Goal: Information Seeking & Learning: Learn about a topic

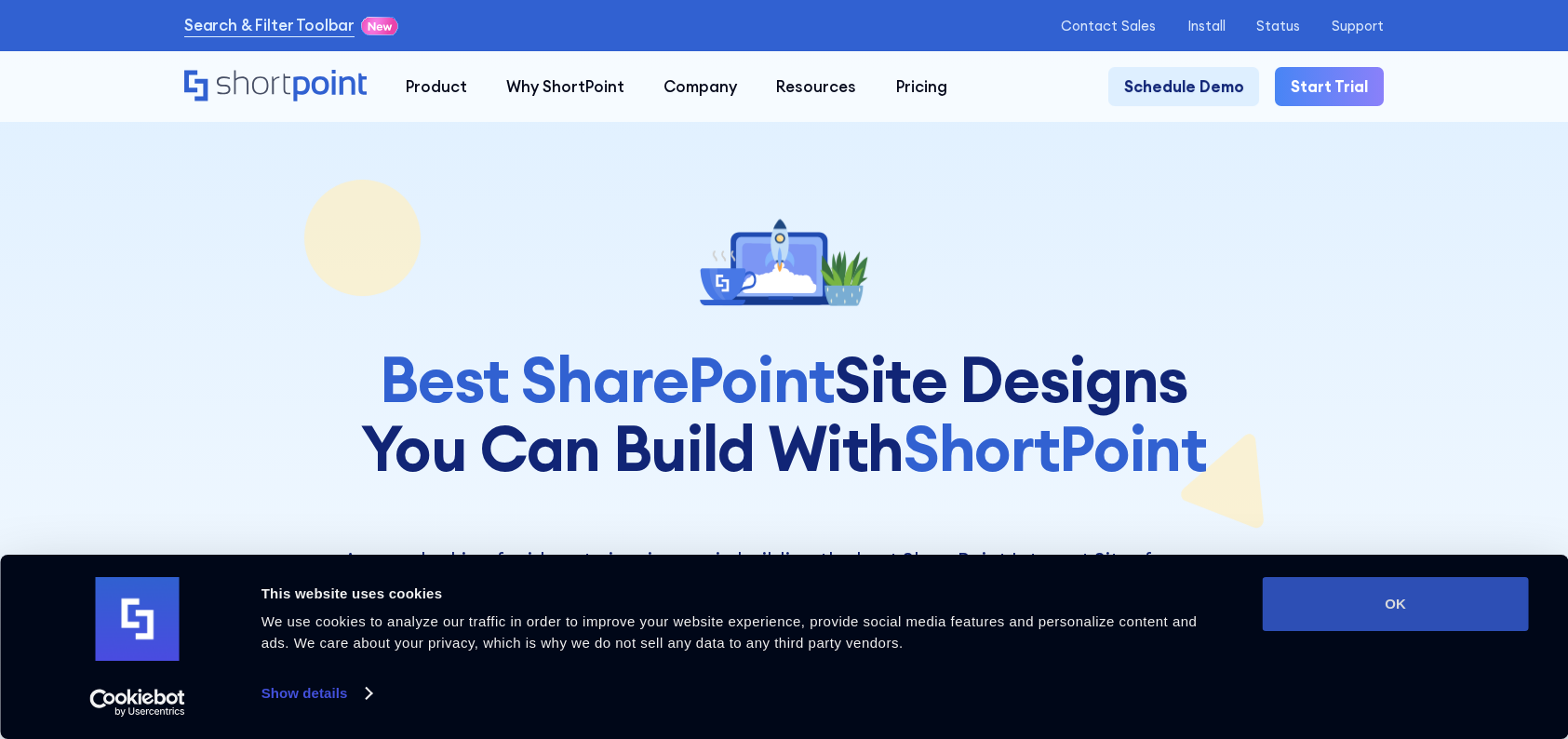
click at [1389, 595] on button "OK" at bounding box center [1395, 604] width 266 height 54
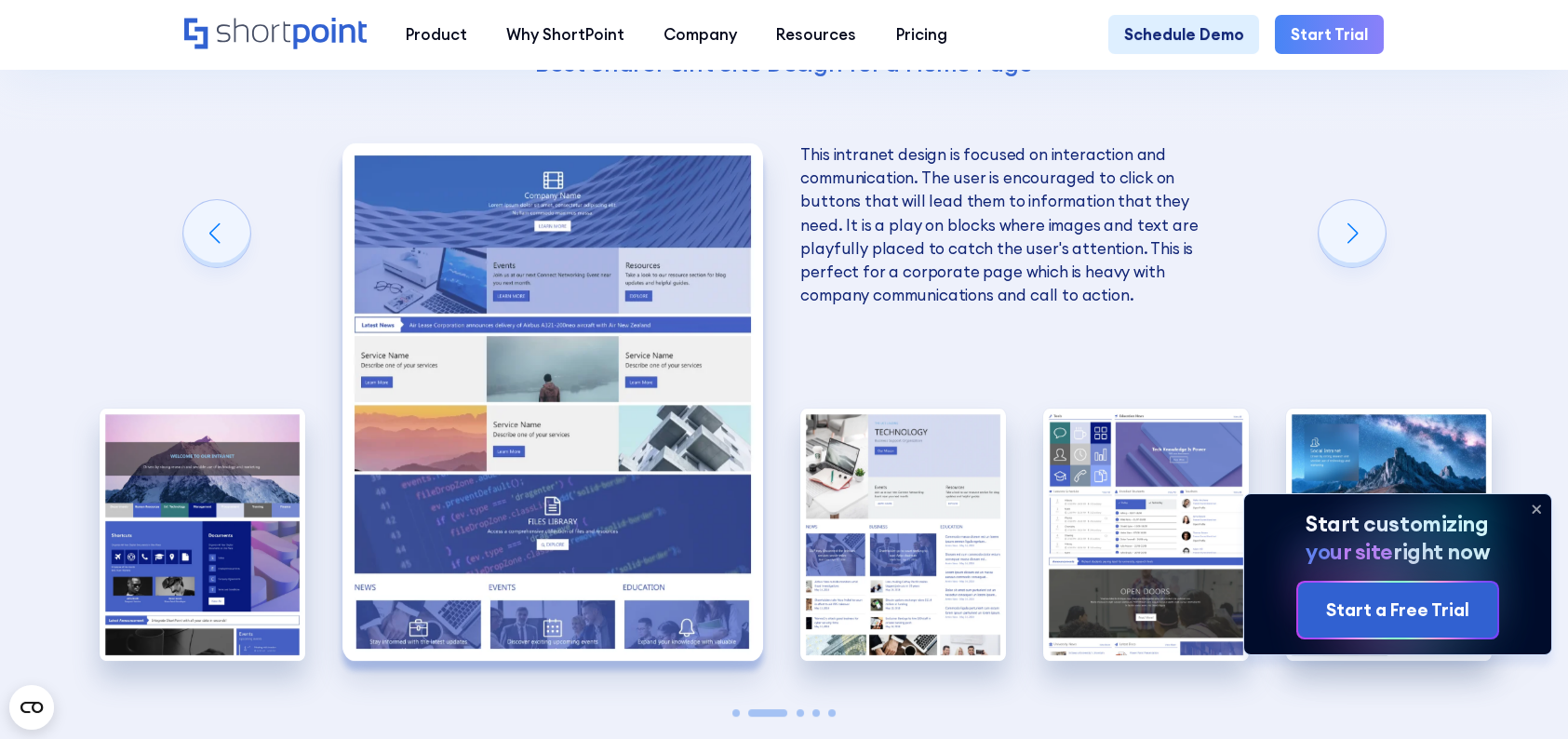
scroll to position [4000, 0]
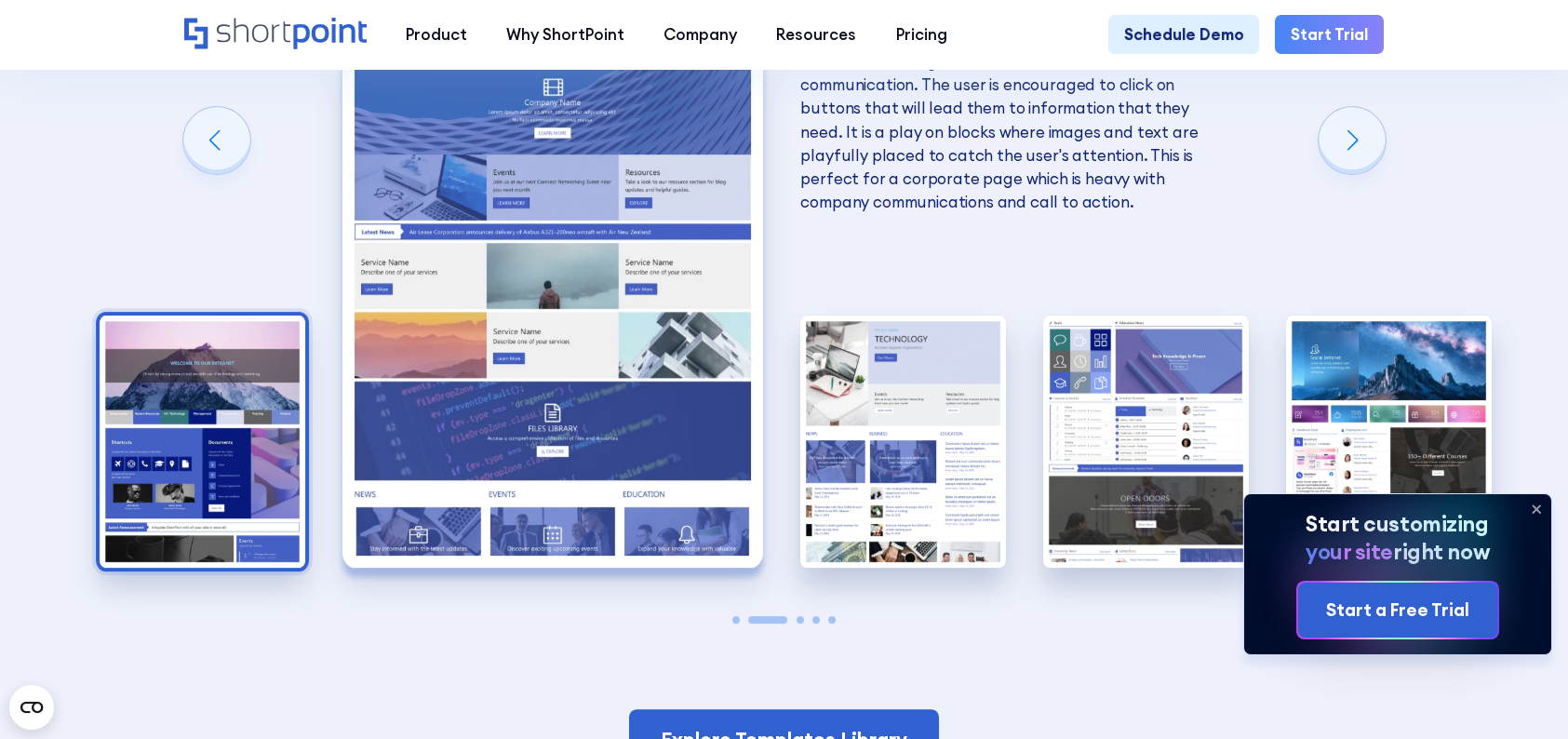
click at [179, 363] on img "1 / 5" at bounding box center [203, 441] width 206 height 252
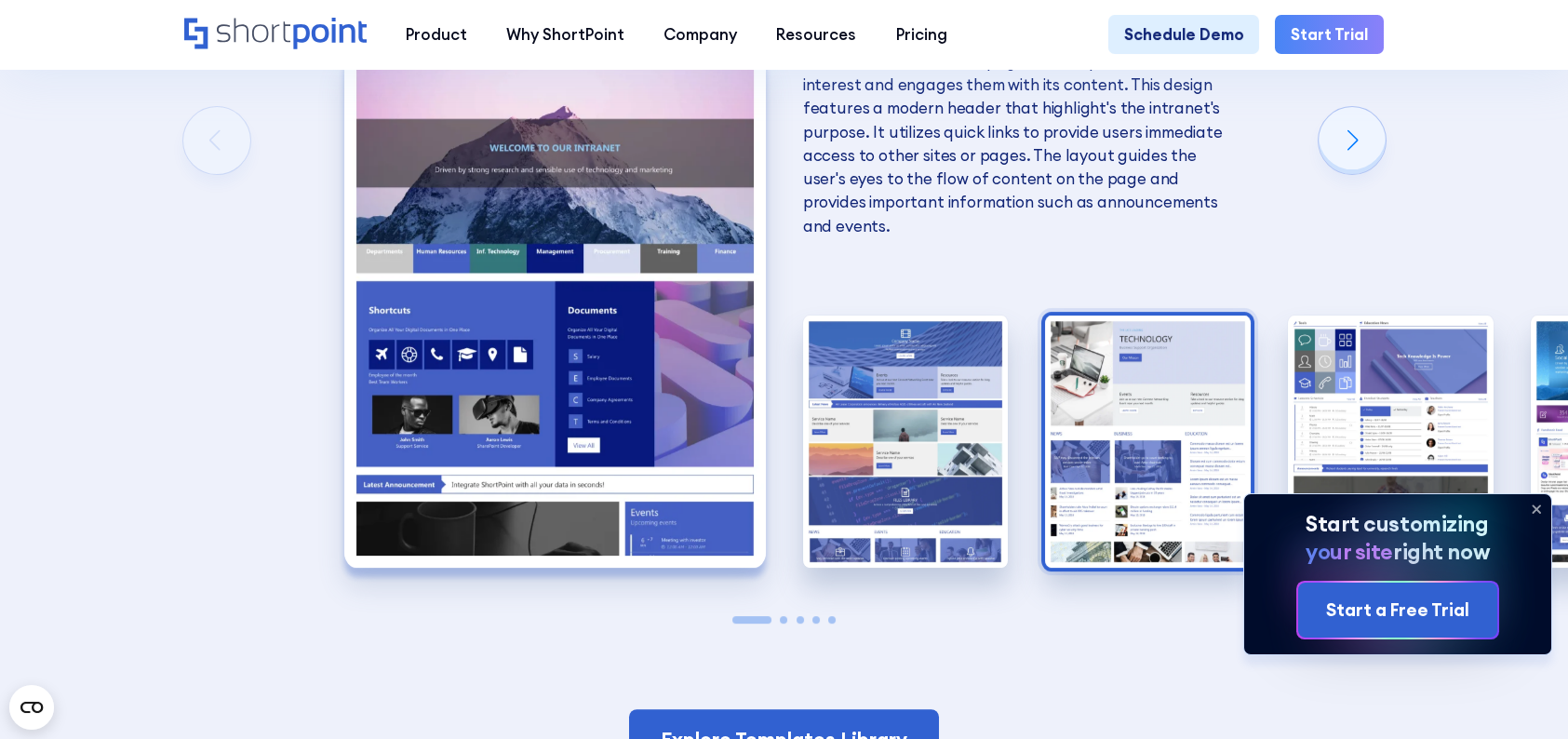
click at [1160, 465] on img "3 / 5" at bounding box center [1148, 441] width 206 height 252
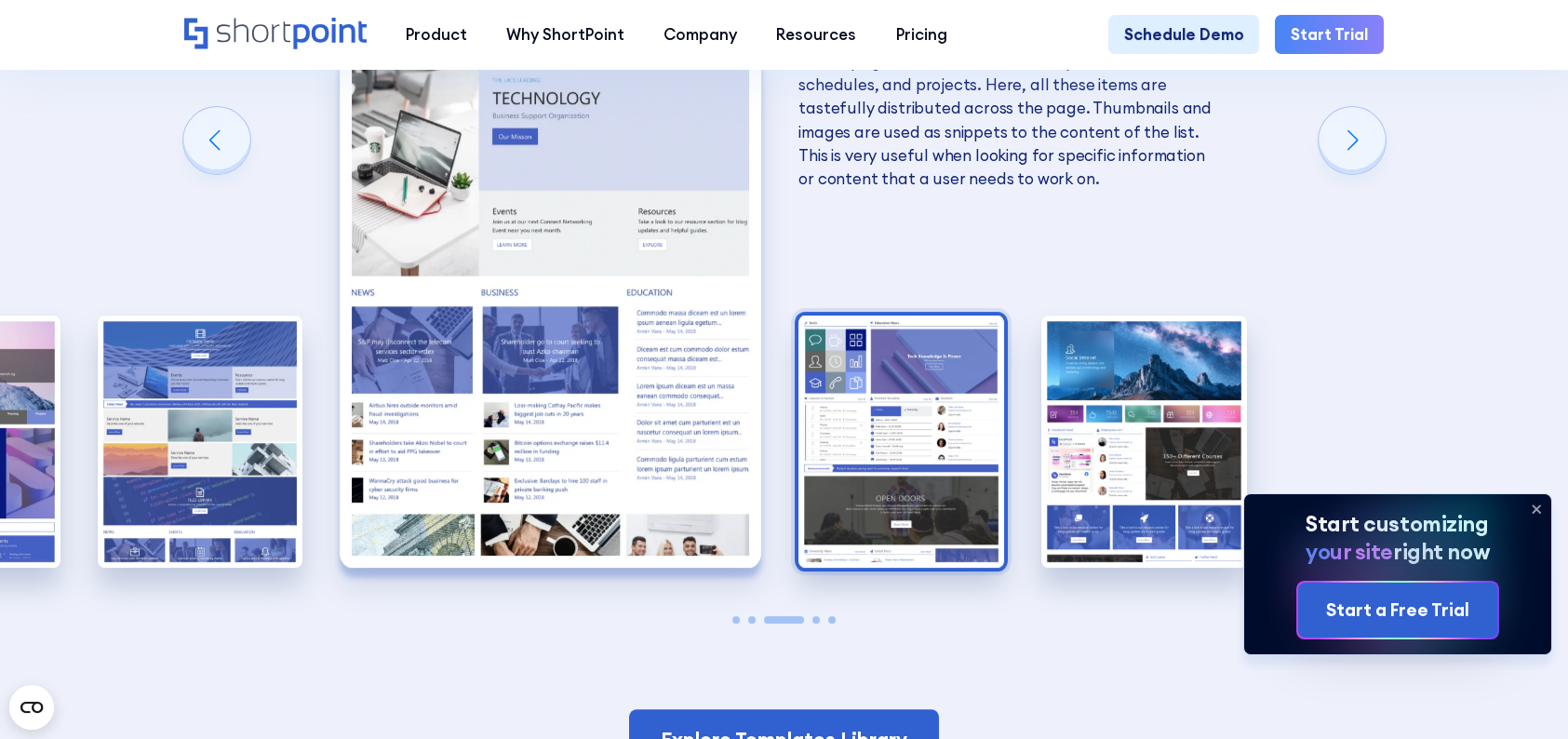
click at [853, 364] on img "4 / 5" at bounding box center [901, 441] width 206 height 252
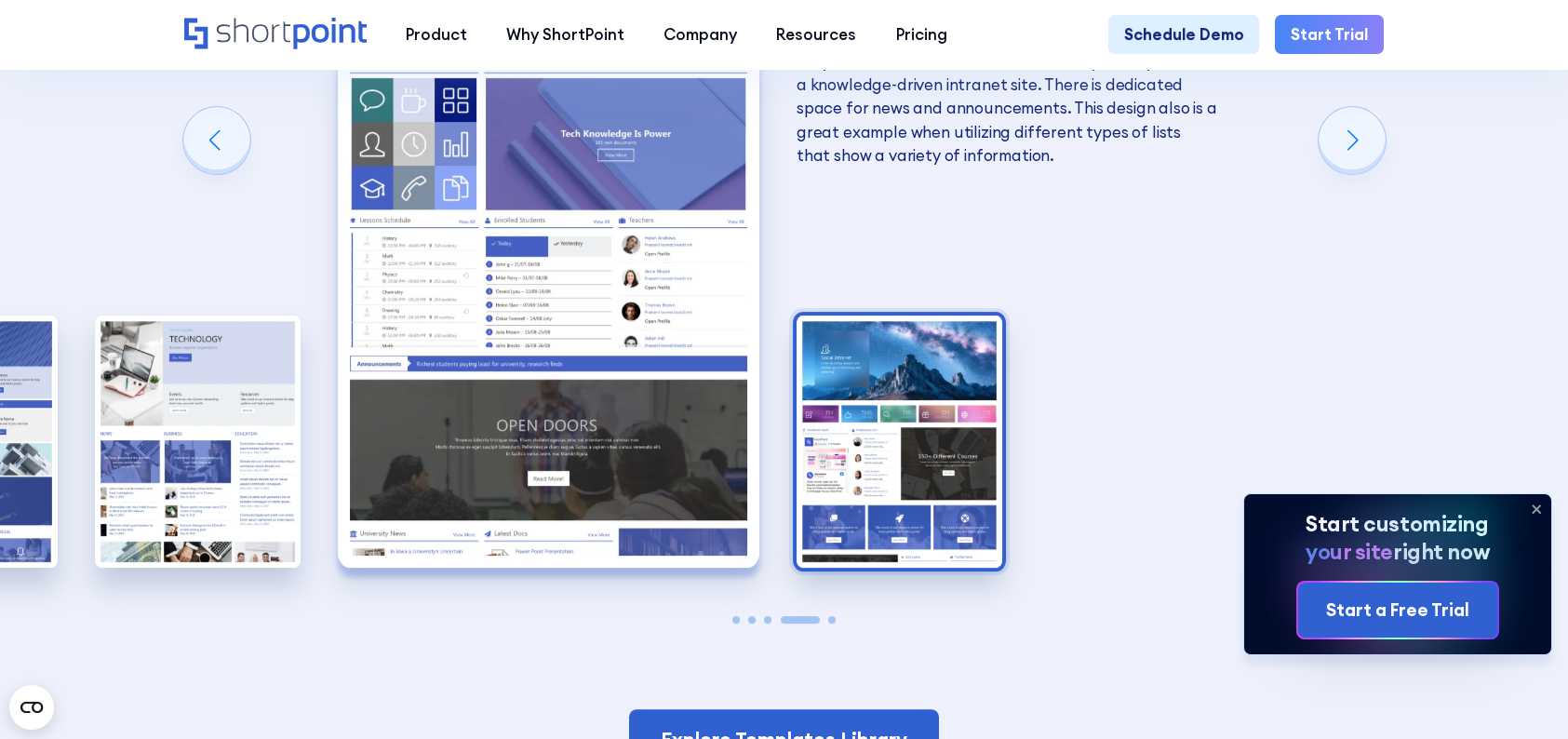
click at [952, 388] on img "5 / 5" at bounding box center [899, 441] width 206 height 252
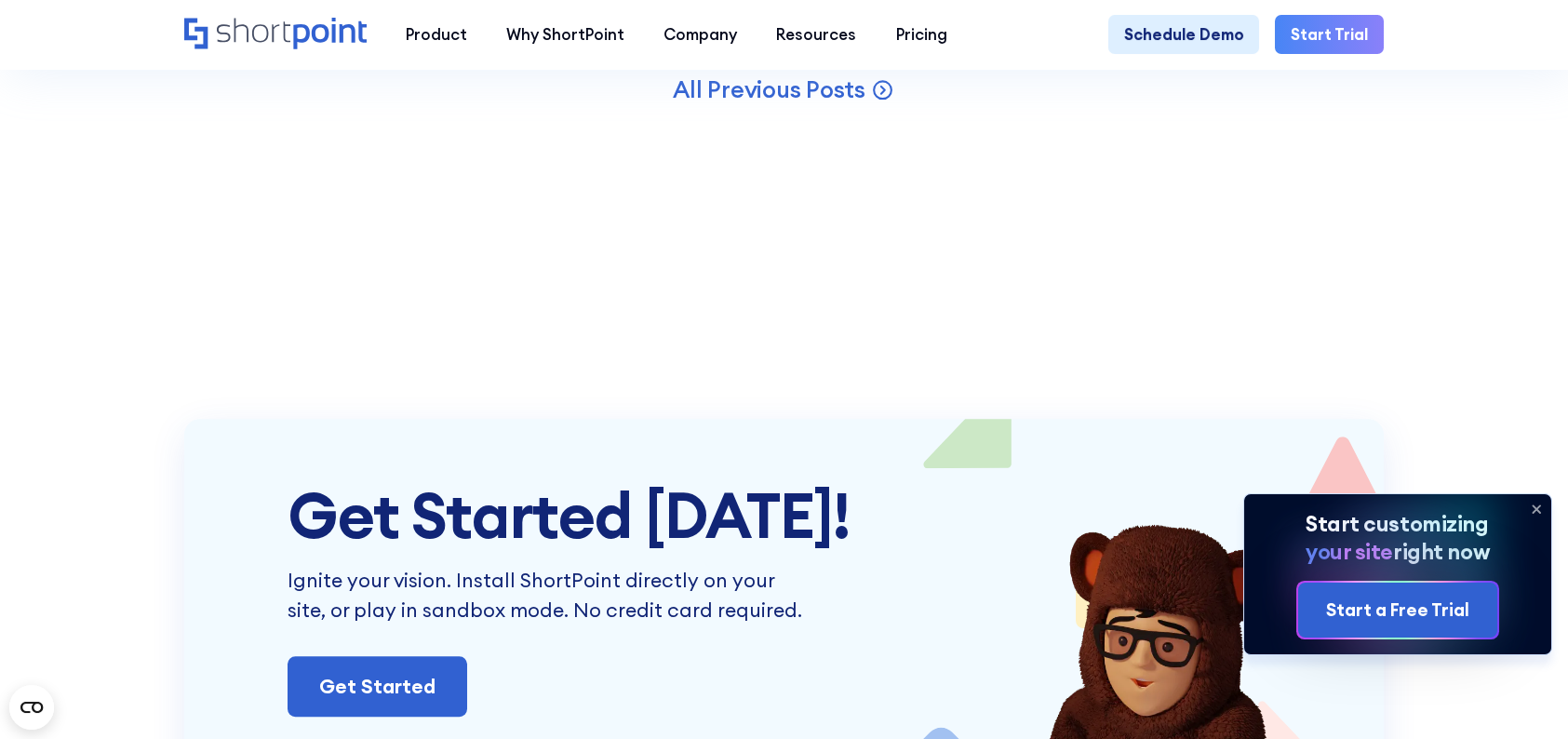
scroll to position [5954, 0]
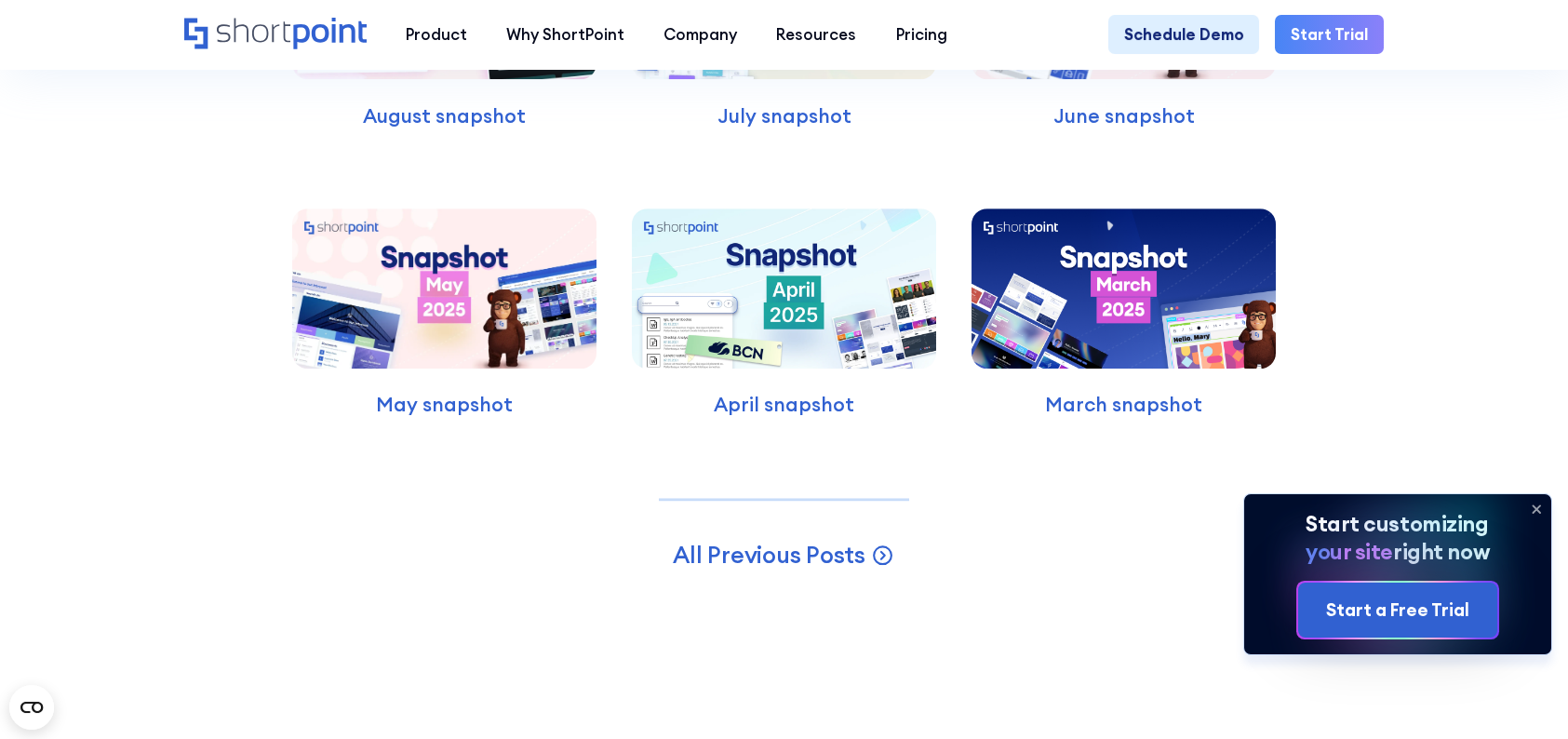
click at [1533, 501] on icon at bounding box center [1536, 509] width 30 height 30
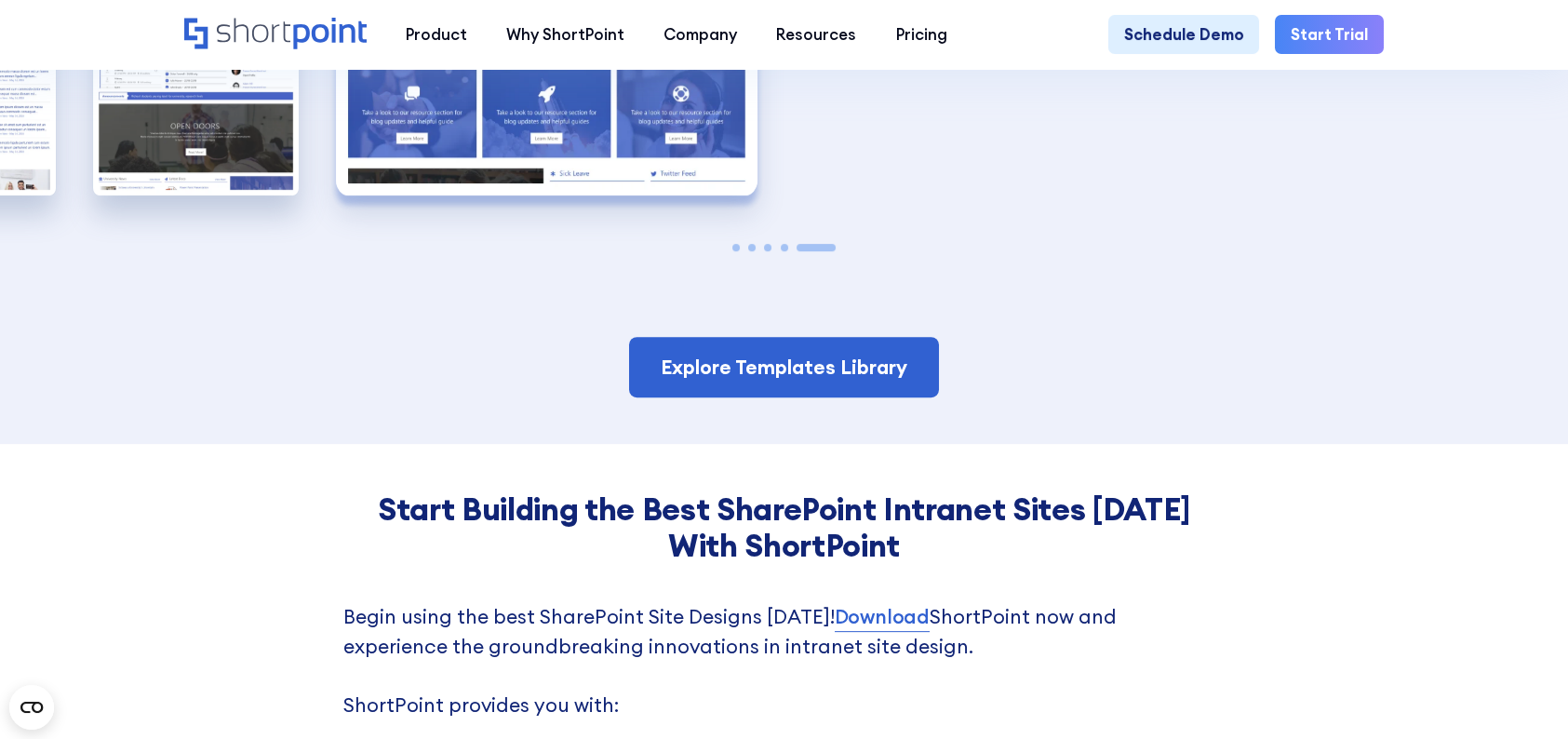
scroll to position [3907, 0]
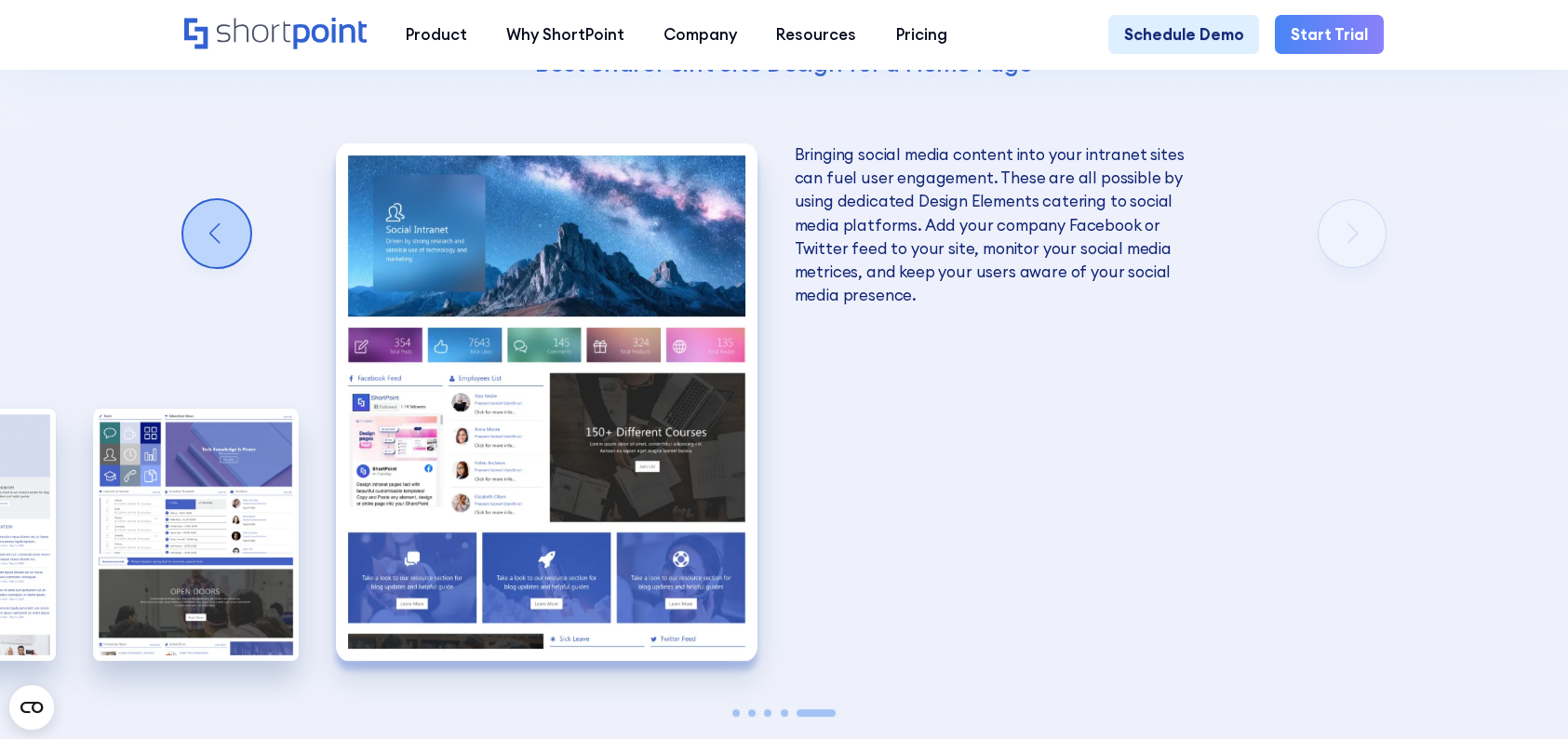
click at [215, 234] on div "Previous slide" at bounding box center [216, 233] width 67 height 67
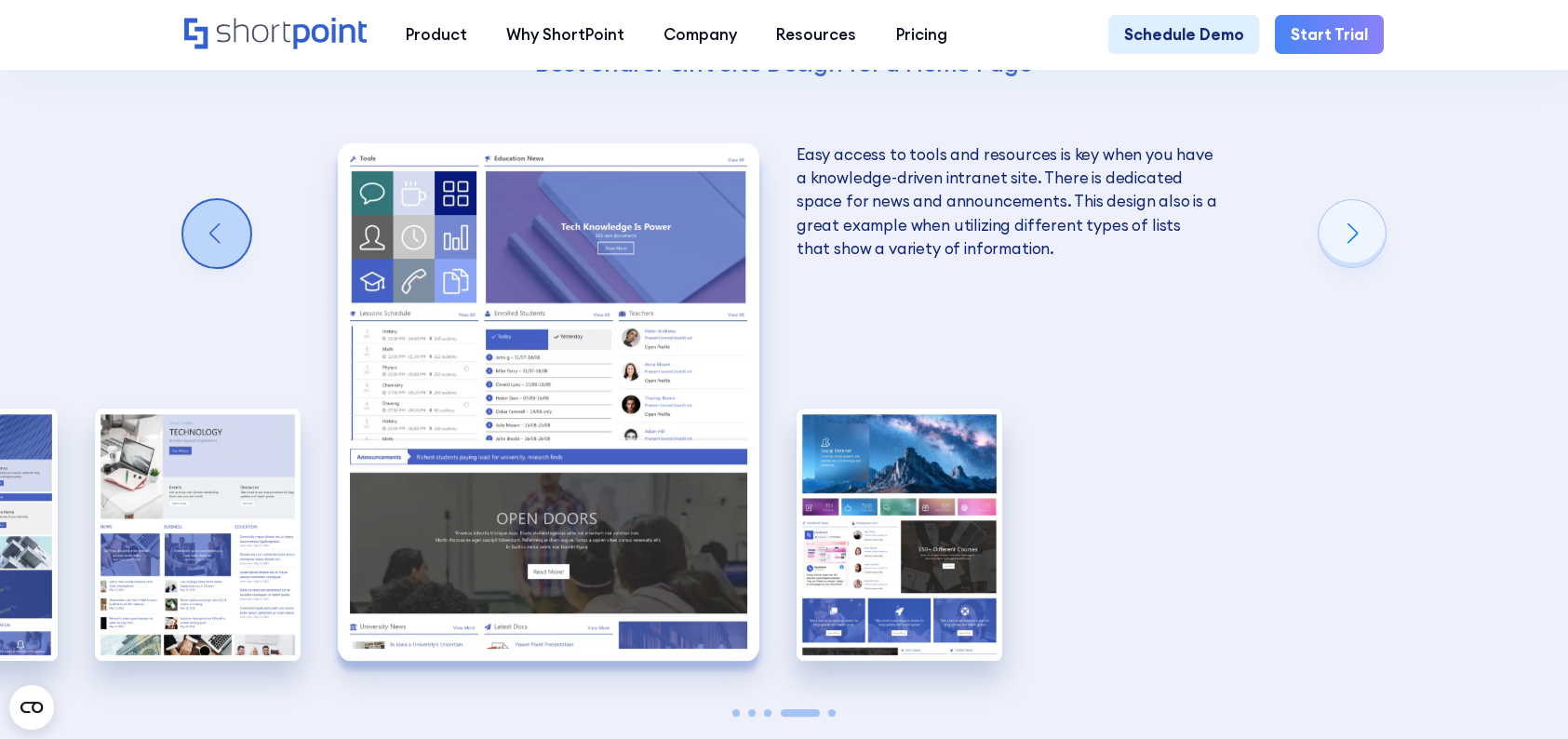
click at [215, 234] on div "Previous slide" at bounding box center [216, 233] width 67 height 67
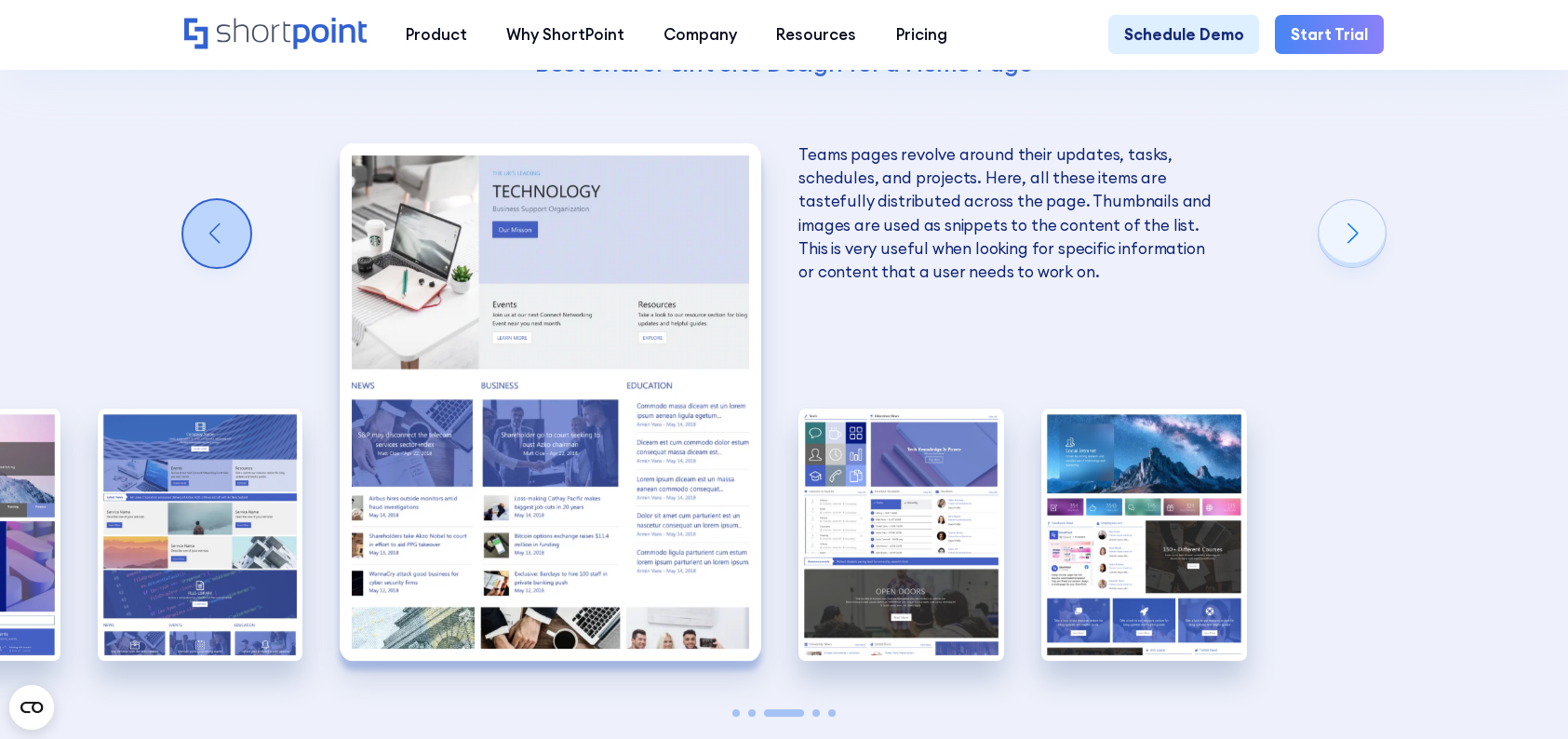
click at [215, 234] on div "Previous slide" at bounding box center [216, 233] width 67 height 67
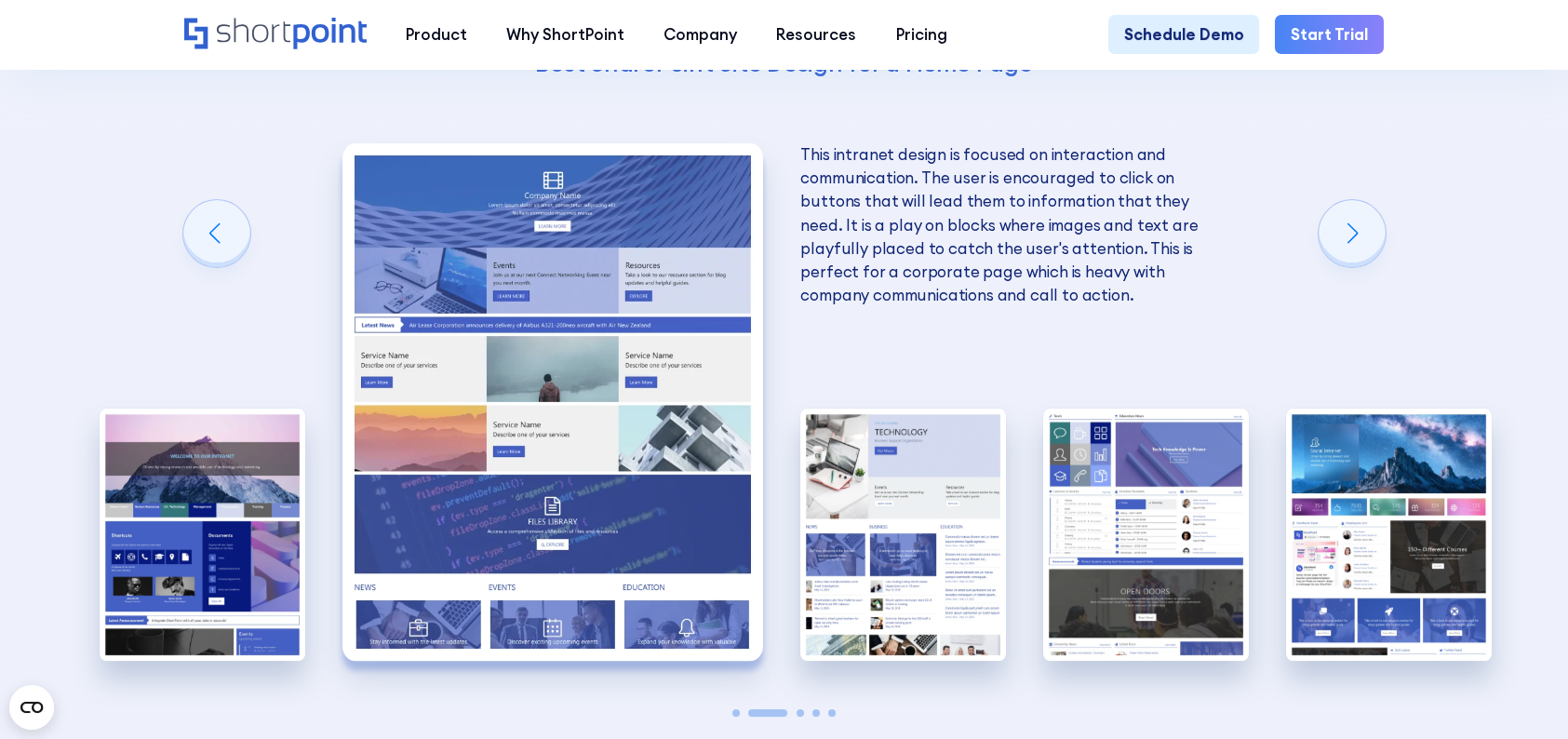
click at [534, 316] on img "2 / 5" at bounding box center [552, 401] width 421 height 517
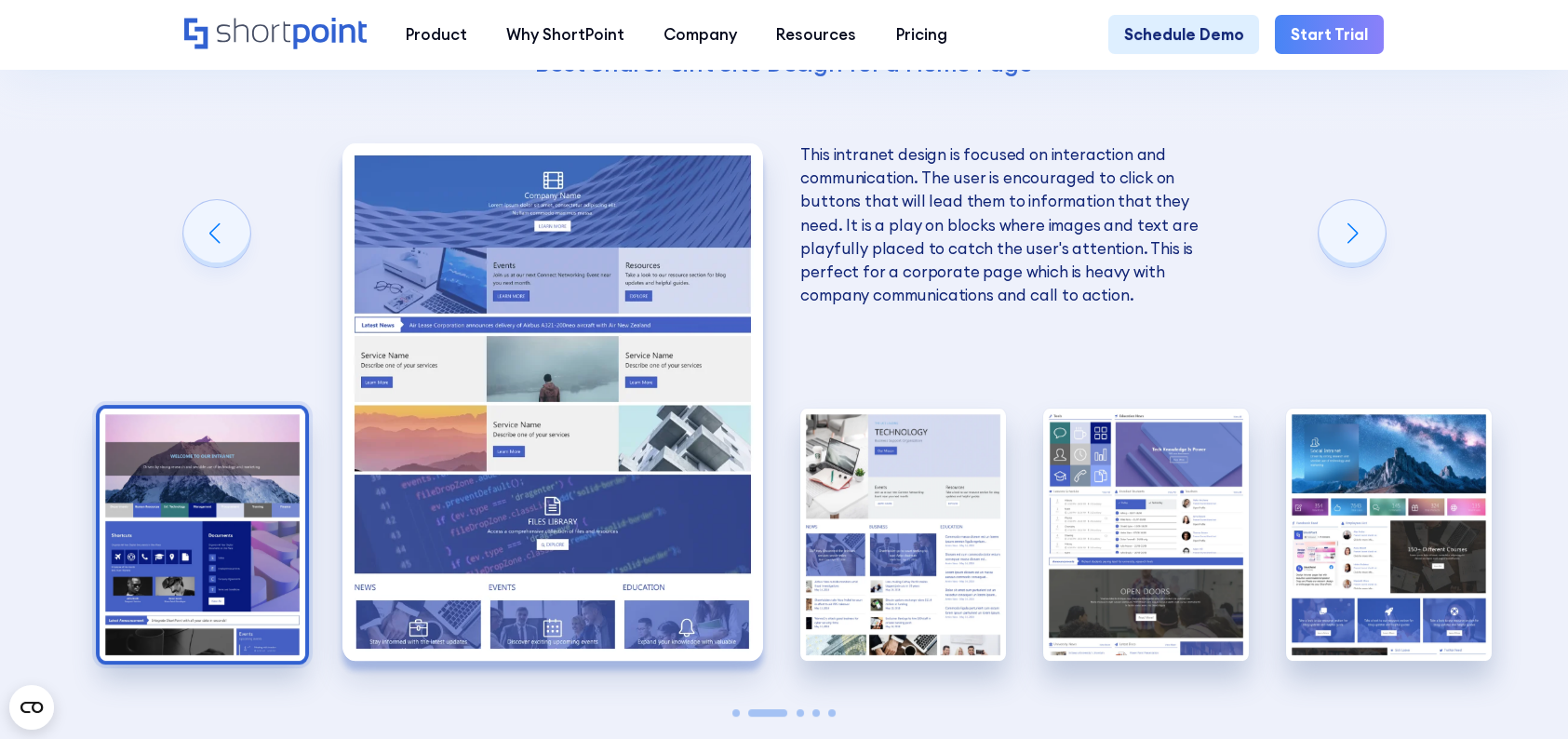
click at [144, 504] on img "1 / 5" at bounding box center [203, 534] width 206 height 252
